Goal: Task Accomplishment & Management: Use online tool/utility

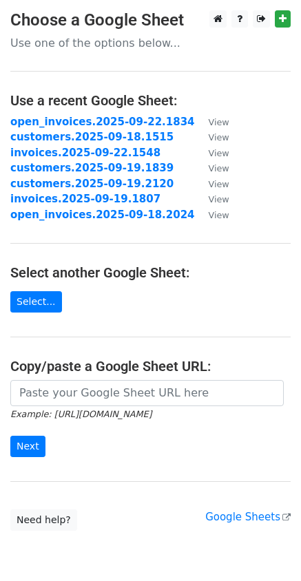
click at [86, 403] on input "url" at bounding box center [146, 393] width 273 height 26
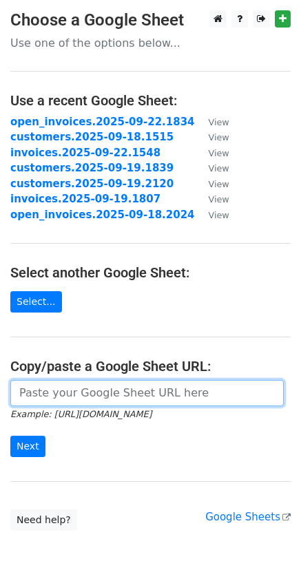
paste input "https://docs.google.com/spreadsheets/d/1u-XaPE6L_oGPYYbaiLidY6R_gLnqg1NKgmkILo1…"
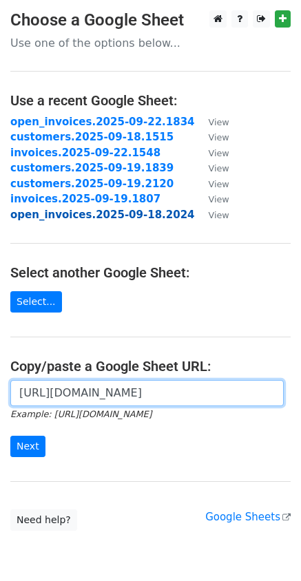
scroll to position [0, 409]
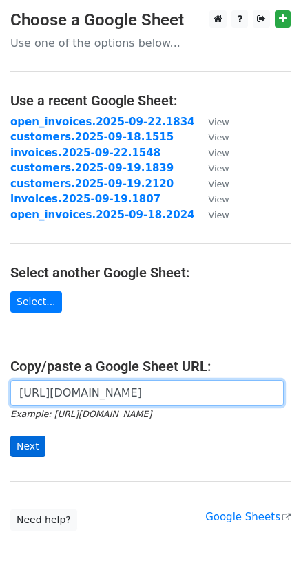
type input "https://docs.google.com/spreadsheets/d/1u-XaPE6L_oGPYYbaiLidY6R_gLnqg1NKgmkILo1…"
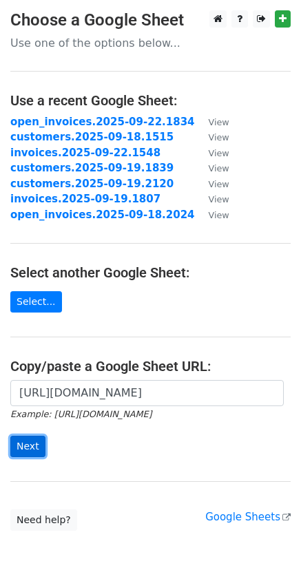
click at [19, 447] on input "Next" at bounding box center [27, 446] width 35 height 21
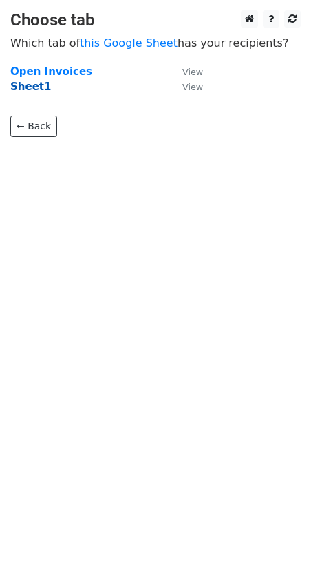
click at [36, 86] on strong "Sheet1" at bounding box center [30, 87] width 41 height 12
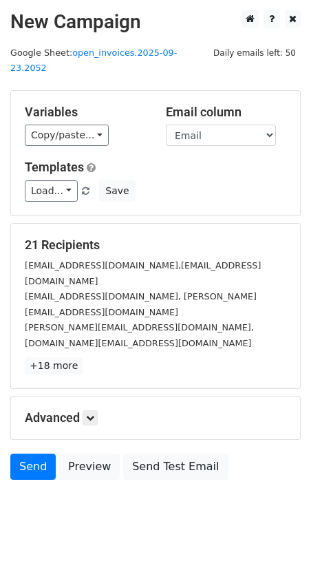
click at [102, 127] on div "Copy/paste... {{Email}} {{Customer Name}} {{Invoice Number}} {{Invoice Link}} {…" at bounding box center [85, 135] width 120 height 21
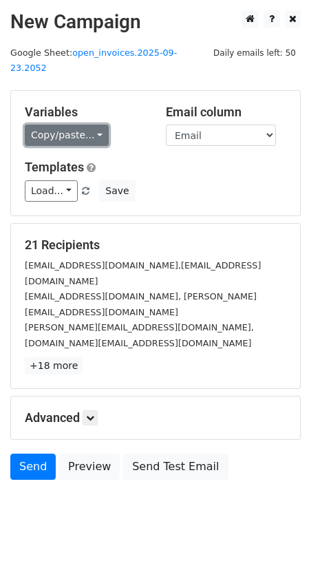
click at [87, 125] on link "Copy/paste..." at bounding box center [67, 135] width 84 height 21
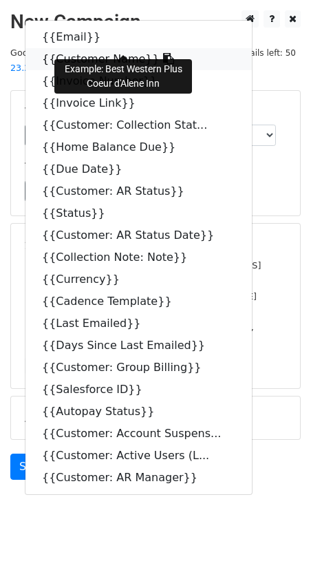
drag, startPoint x: 140, startPoint y: 57, endPoint x: 147, endPoint y: 48, distance: 11.8
click at [163, 53] on icon at bounding box center [168, 58] width 11 height 11
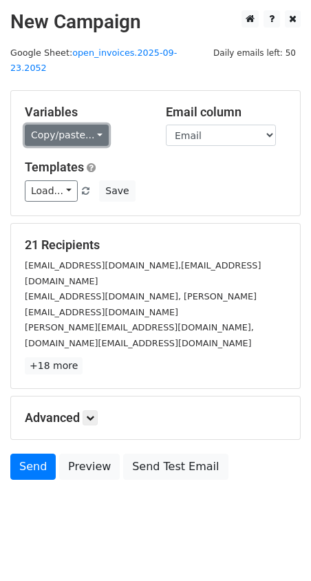
click at [89, 125] on link "Copy/paste..." at bounding box center [67, 135] width 84 height 21
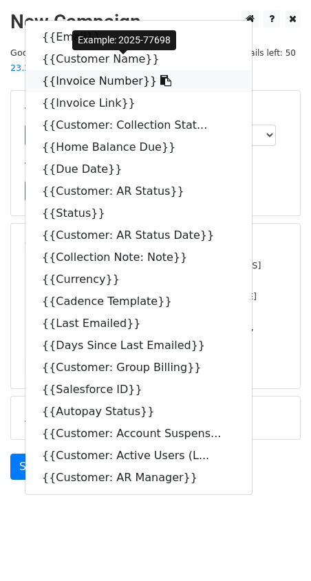
click at [160, 75] on icon at bounding box center [165, 80] width 11 height 11
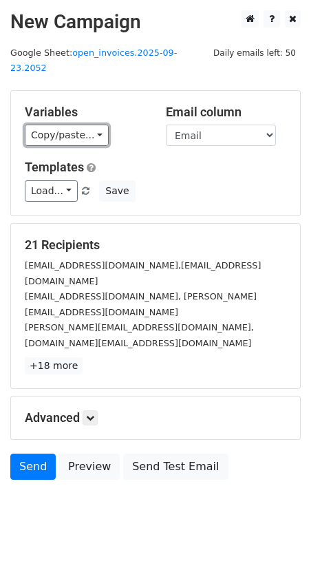
click at [81, 125] on link "Copy/paste..." at bounding box center [67, 135] width 84 height 21
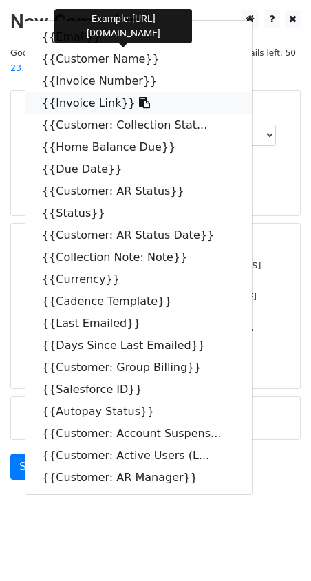
click at [139, 97] on icon at bounding box center [144, 102] width 11 height 11
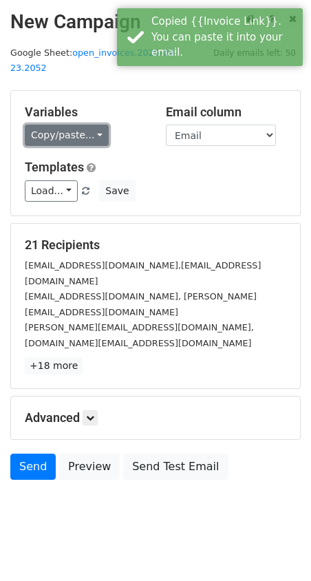
click at [89, 125] on link "Copy/paste..." at bounding box center [67, 135] width 84 height 21
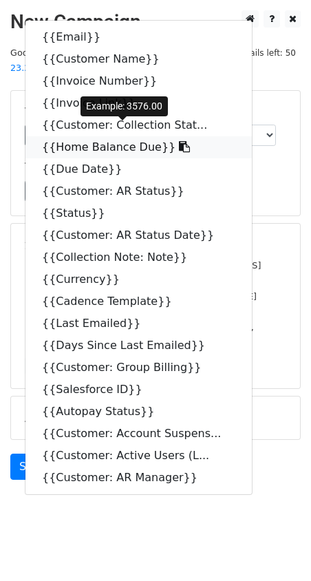
click at [179, 141] on icon at bounding box center [184, 146] width 11 height 11
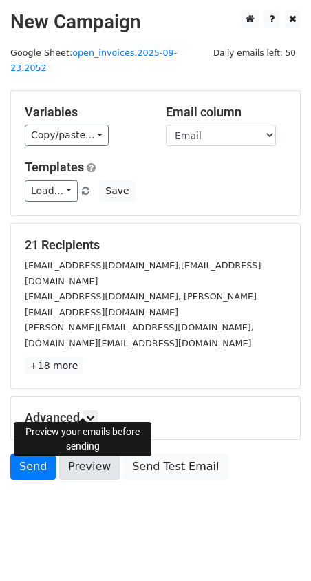
click at [105, 454] on link "Preview" at bounding box center [89, 467] width 61 height 26
click at [84, 454] on link "Preview" at bounding box center [89, 467] width 61 height 26
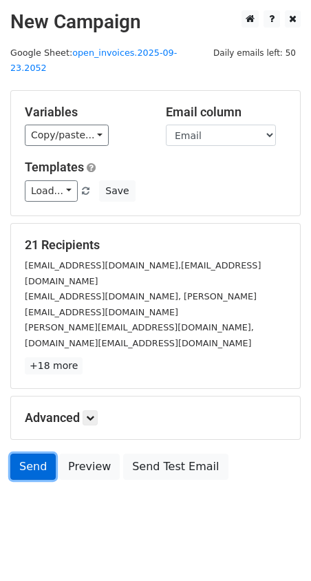
click at [34, 454] on link "Send" at bounding box center [32, 467] width 45 height 26
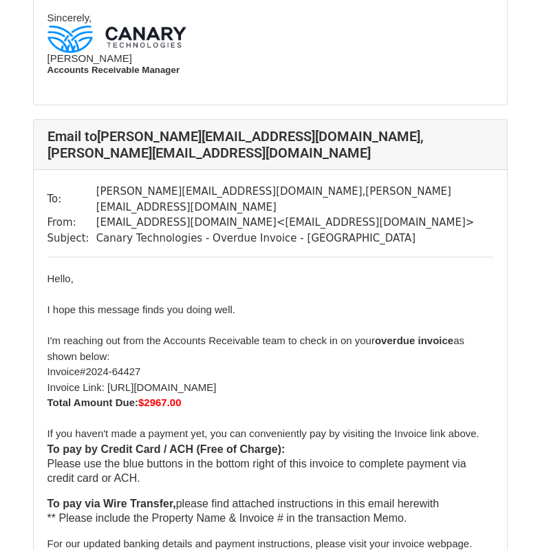
scroll to position [1390, 0]
